Goal: Task Accomplishment & Management: Manage account settings

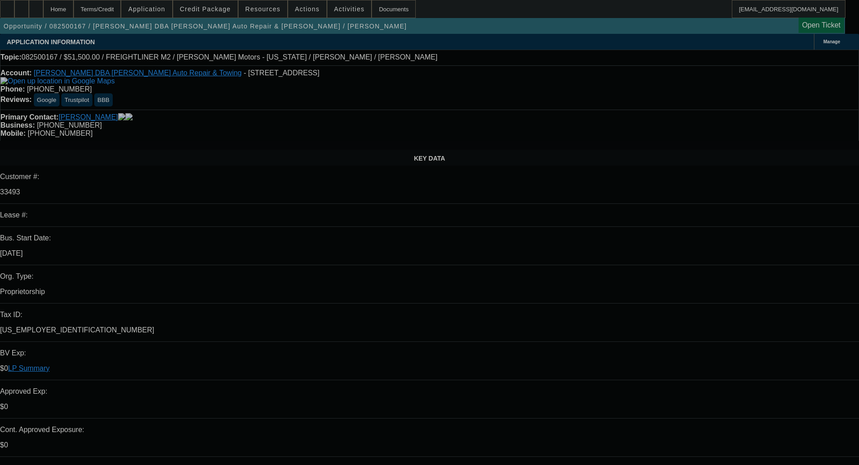
select select "0"
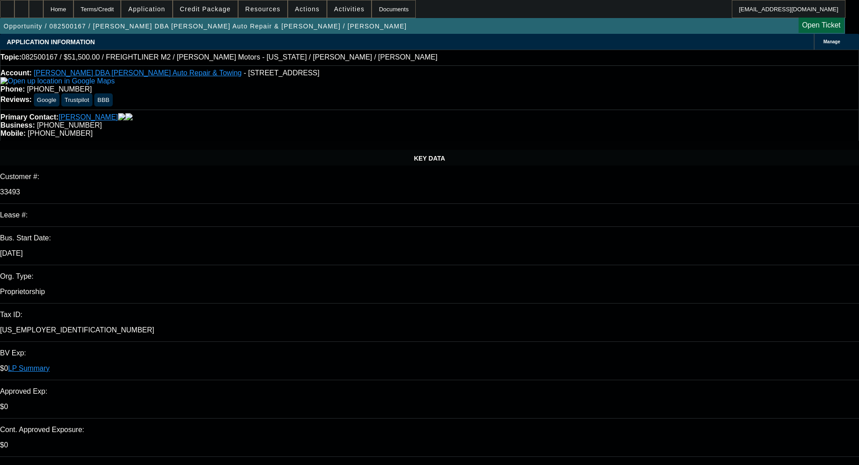
select select "0"
select select "2"
select select "0"
select select "6"
select select "0"
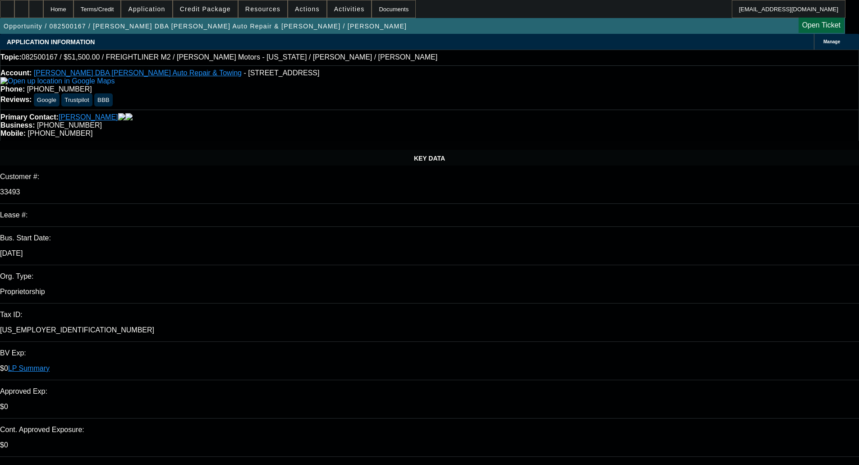
select select "0"
select select "2"
select select "0"
select select "6"
select select "0"
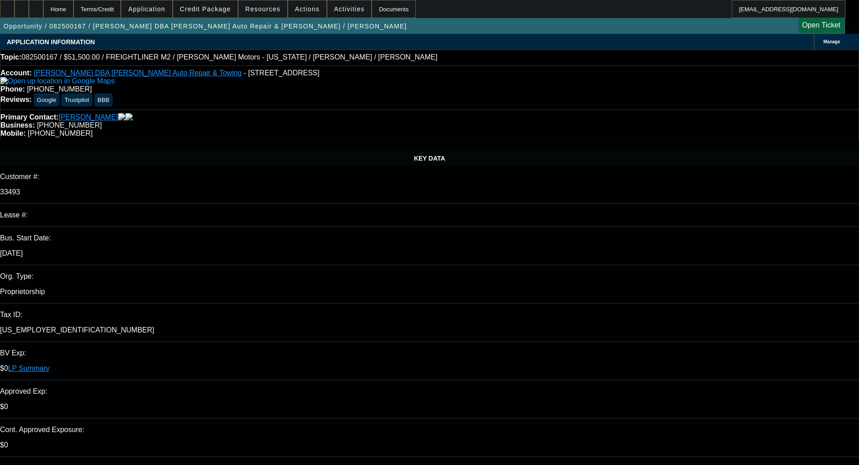
select select "0"
select select "2"
select select "0"
select select "6"
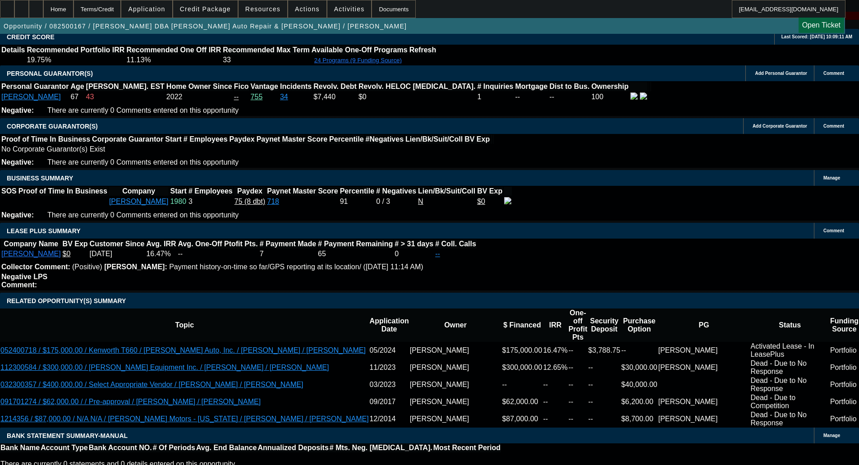
scroll to position [1397, 0]
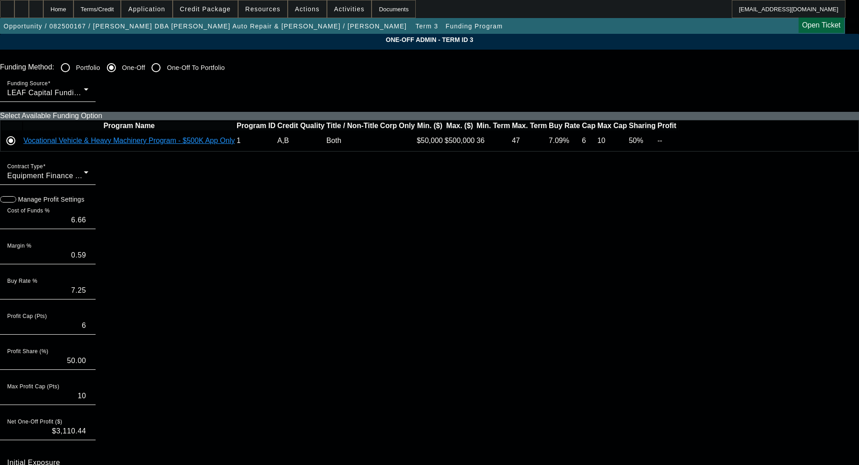
click at [678, 141] on icon at bounding box center [678, 141] width 0 height 0
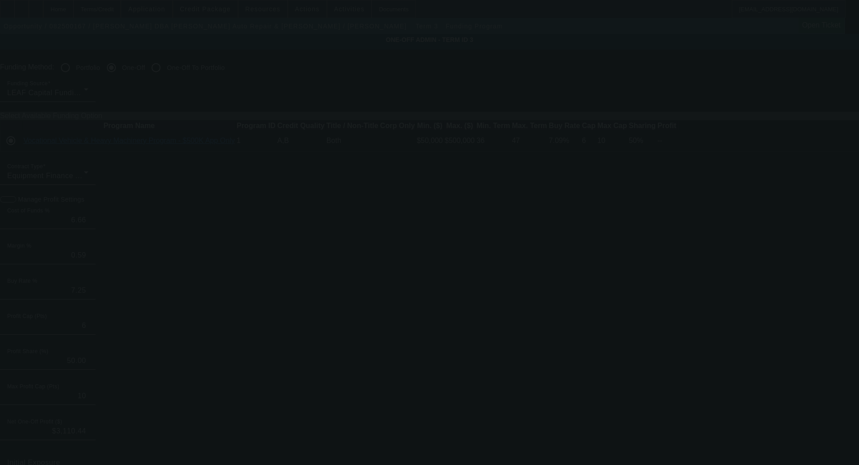
type input "6.50"
type input "7.09"
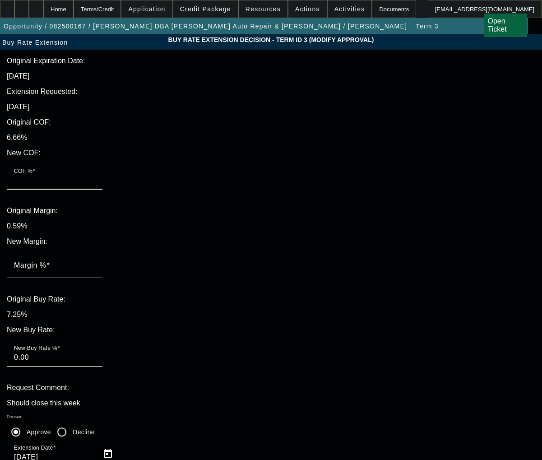
click at [95, 175] on input "COF %" at bounding box center [54, 180] width 81 height 11
type input ".06"
type input "0.06"
type input ".065"
type input "0.07"
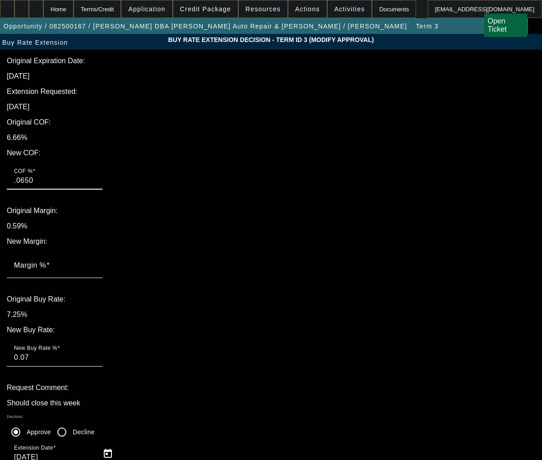
type input ".0650"
type input ".5"
type input "0.56"
type input ".59"
type input "0.66"
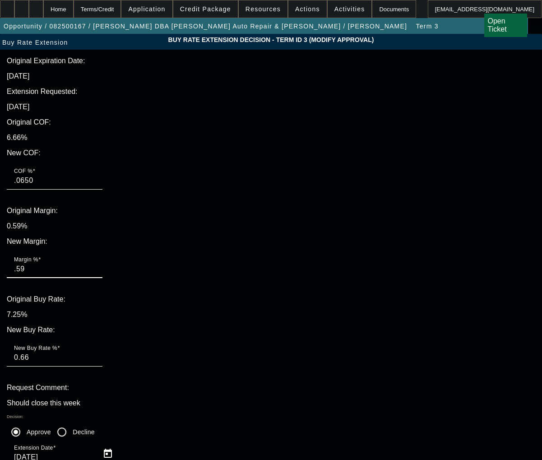
type input ".59"
type textarea "O"
type textarea "UPDATED WITH SEPT RATE"
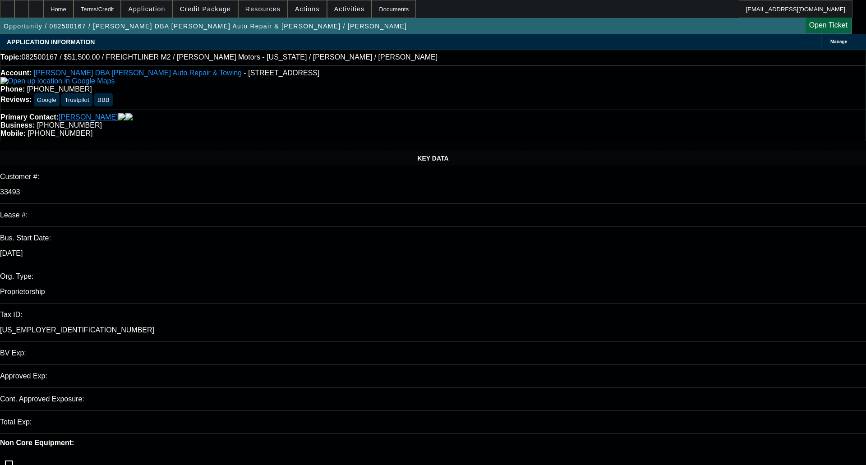
select select "0"
select select "2"
select select "0"
select select "6"
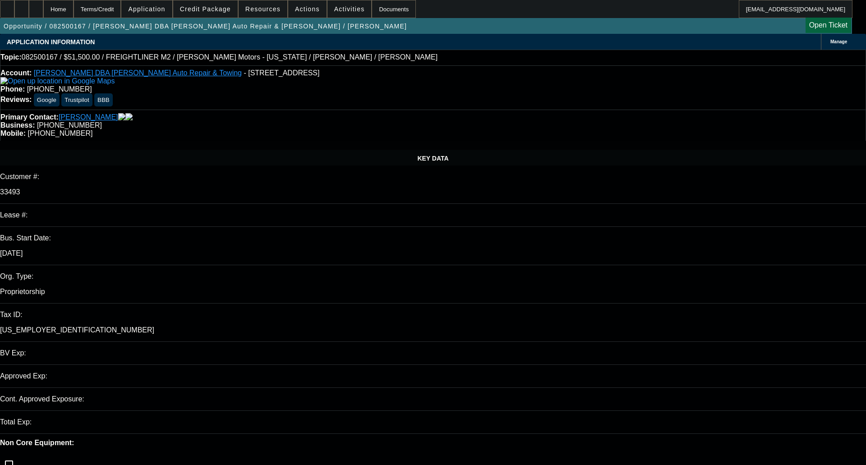
select select "0"
select select "2"
select select "0"
select select "6"
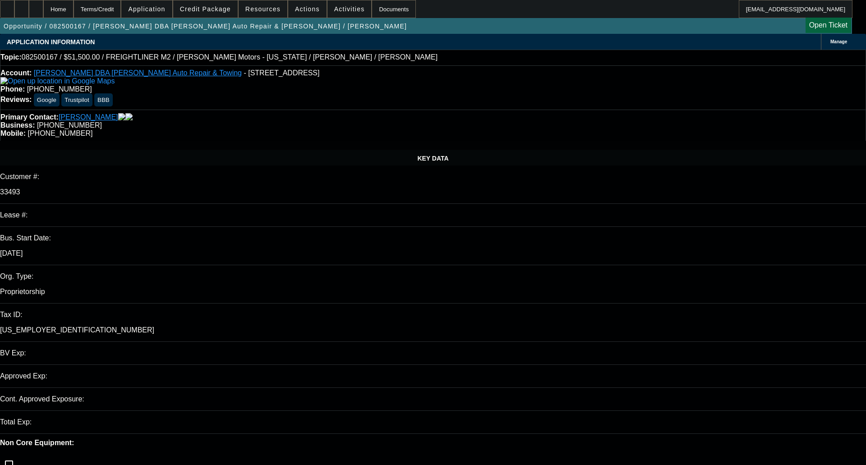
select select "0"
select select "2"
select select "0"
select select "6"
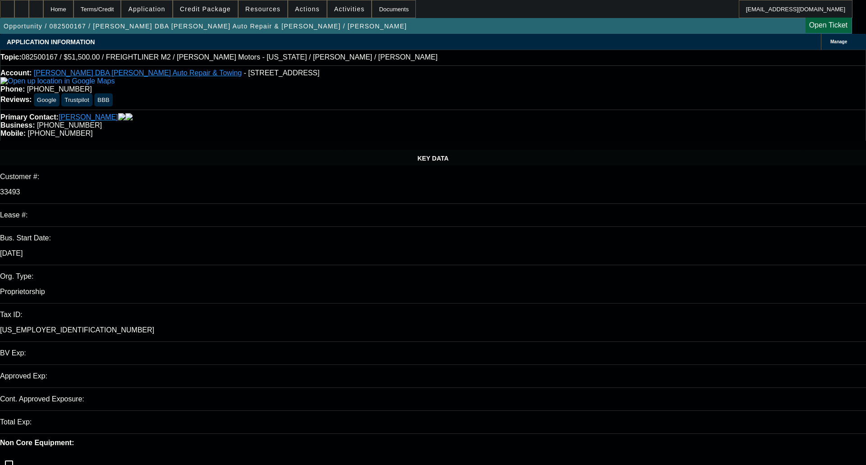
select select "0"
select select "2"
select select "0"
select select "6"
